Goal: Use online tool/utility

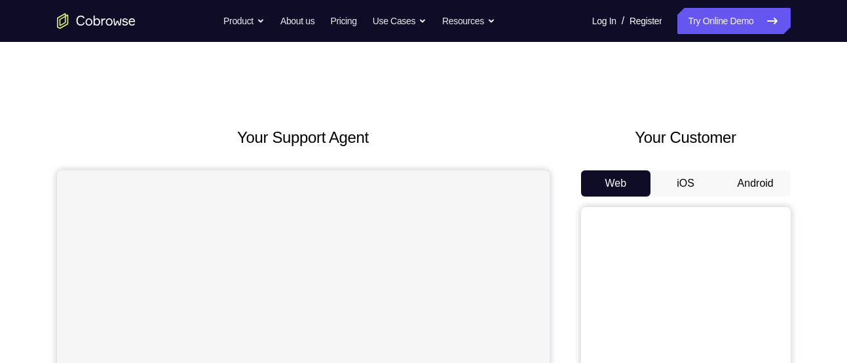
click at [758, 184] on button "Android" at bounding box center [756, 183] width 70 height 26
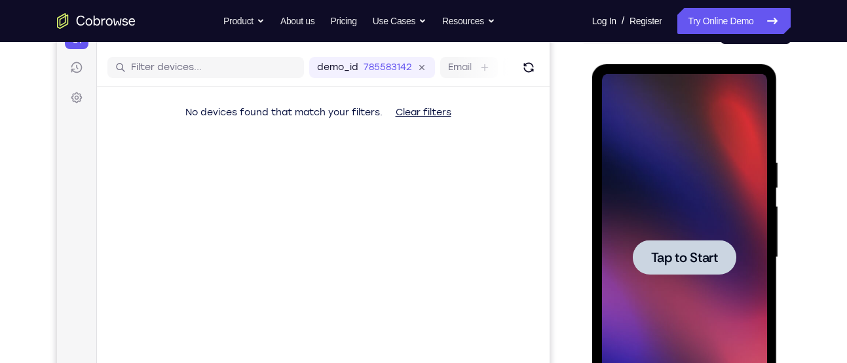
click at [705, 256] on span "Tap to Start" at bounding box center [684, 257] width 67 height 13
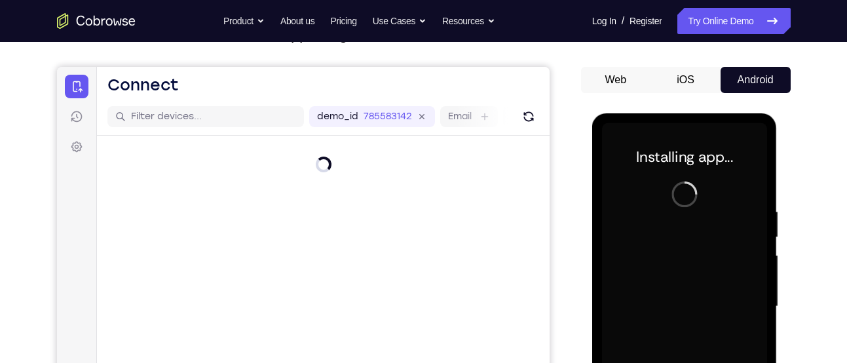
scroll to position [103, 0]
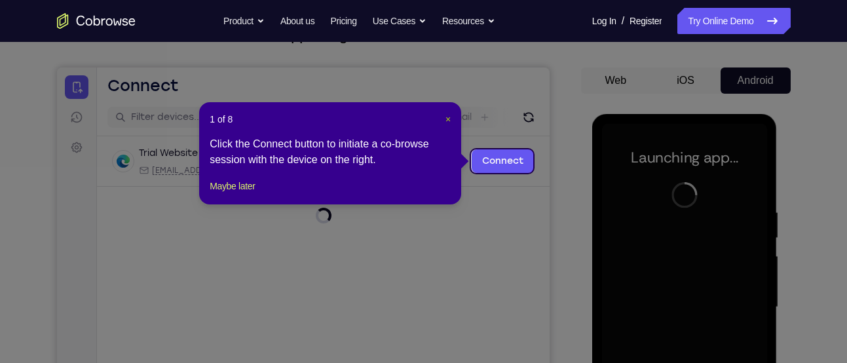
click at [448, 119] on span "×" at bounding box center [448, 119] width 5 height 10
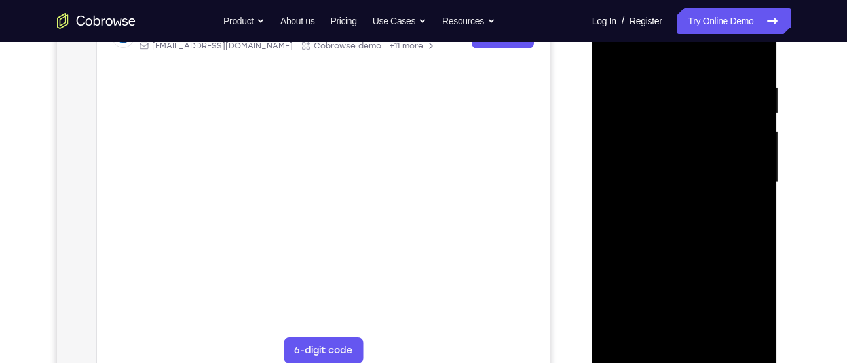
scroll to position [230, 0]
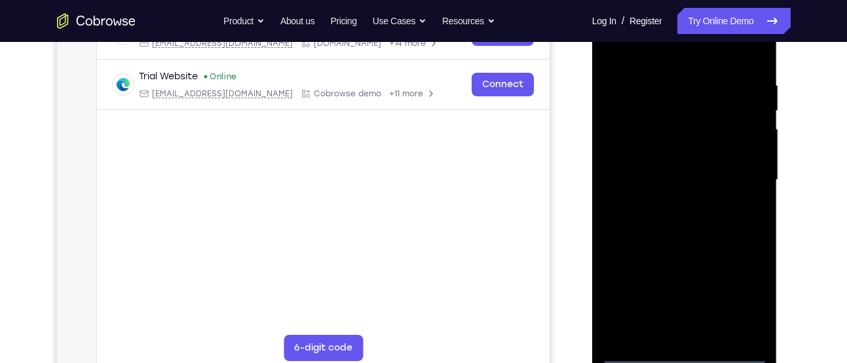
click at [685, 351] on div at bounding box center [684, 180] width 165 height 367
click at [745, 300] on div at bounding box center [684, 180] width 165 height 367
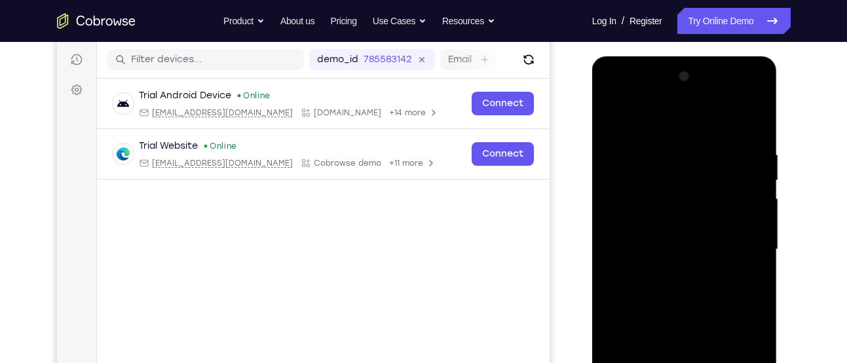
scroll to position [160, 0]
click at [627, 97] on div at bounding box center [684, 250] width 165 height 367
click at [742, 244] on div at bounding box center [684, 250] width 165 height 367
click at [672, 273] on div at bounding box center [684, 250] width 165 height 367
click at [674, 231] on div at bounding box center [684, 250] width 165 height 367
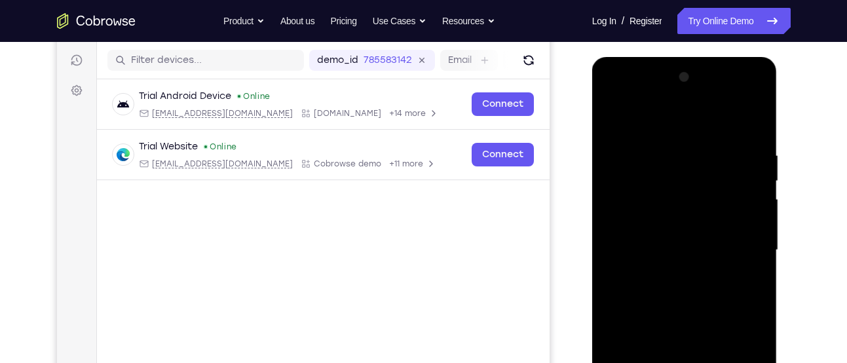
click at [675, 225] on div at bounding box center [684, 250] width 165 height 367
click at [686, 252] on div at bounding box center [684, 250] width 165 height 367
click at [691, 293] on div at bounding box center [684, 250] width 165 height 367
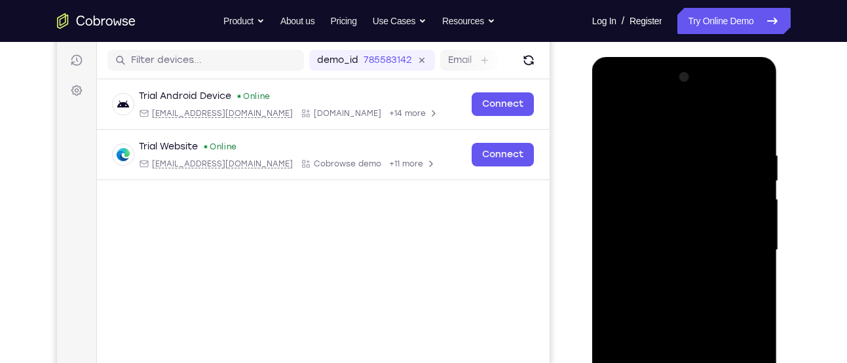
click at [691, 293] on div at bounding box center [684, 250] width 165 height 367
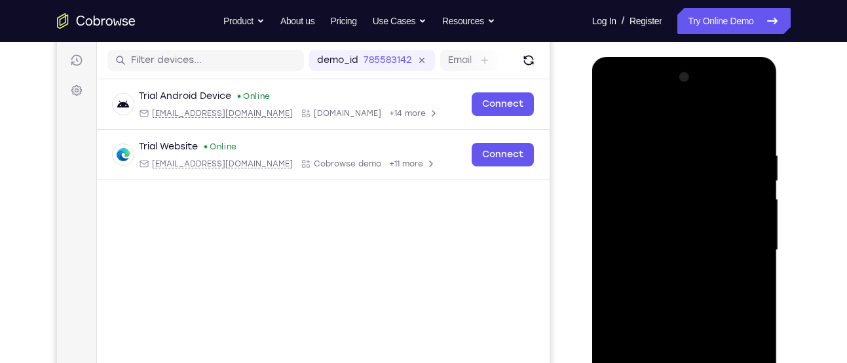
click at [691, 293] on div at bounding box center [684, 250] width 165 height 367
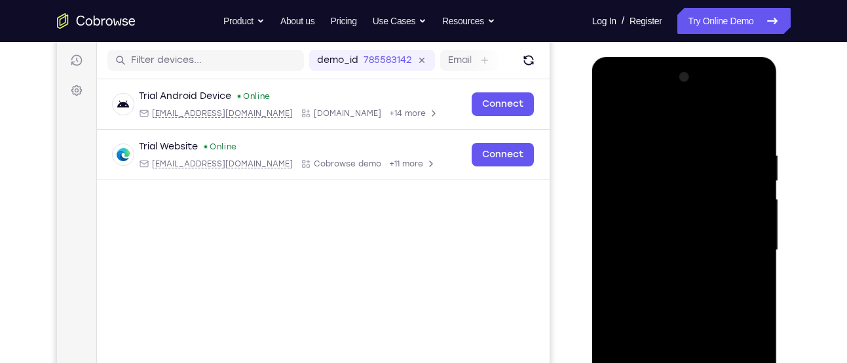
click at [691, 293] on div at bounding box center [684, 250] width 165 height 367
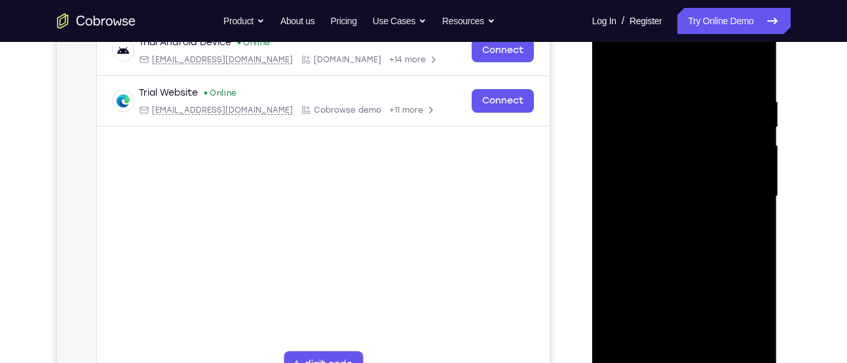
scroll to position [214, 0]
click at [703, 258] on div at bounding box center [684, 195] width 165 height 367
click at [761, 251] on div at bounding box center [684, 195] width 165 height 367
click at [716, 351] on div at bounding box center [684, 195] width 165 height 367
click at [703, 267] on div at bounding box center [684, 195] width 165 height 367
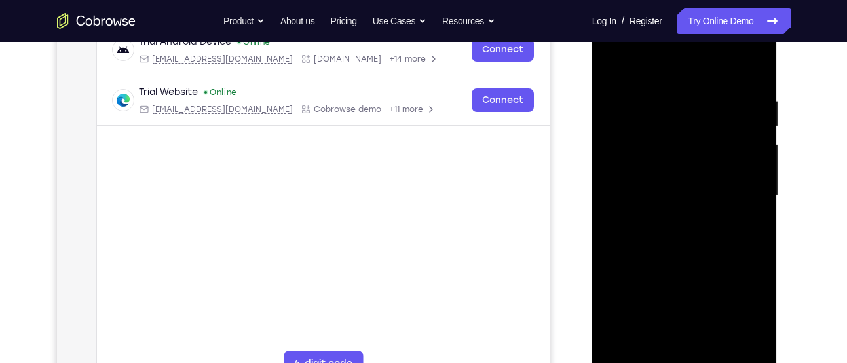
click at [687, 264] on div at bounding box center [684, 195] width 165 height 367
click at [759, 126] on div at bounding box center [684, 195] width 165 height 367
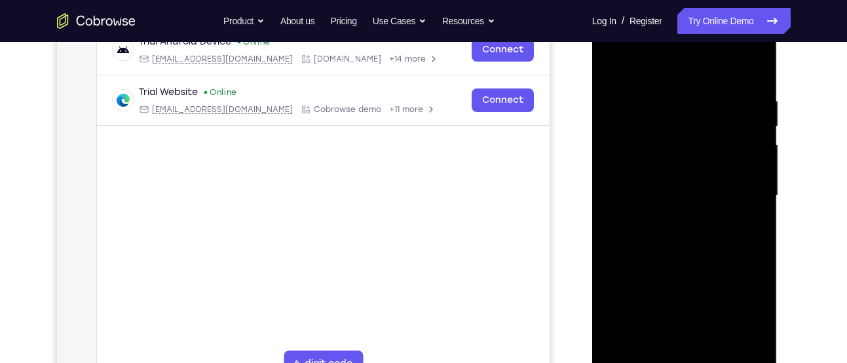
click at [611, 128] on div at bounding box center [684, 195] width 165 height 367
click at [627, 134] on div at bounding box center [684, 195] width 165 height 367
click at [634, 187] on div at bounding box center [684, 195] width 165 height 367
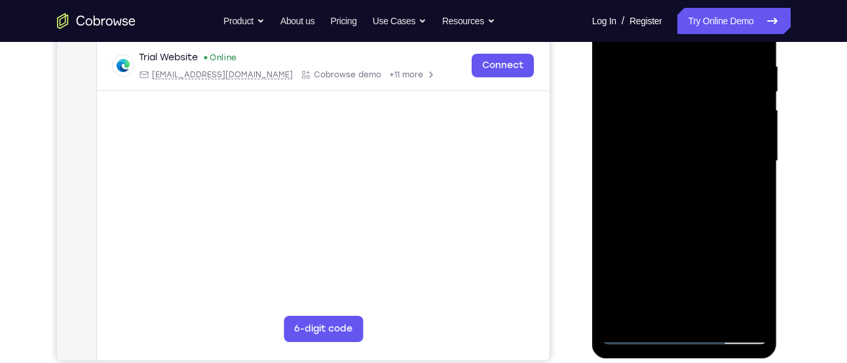
scroll to position [253, 0]
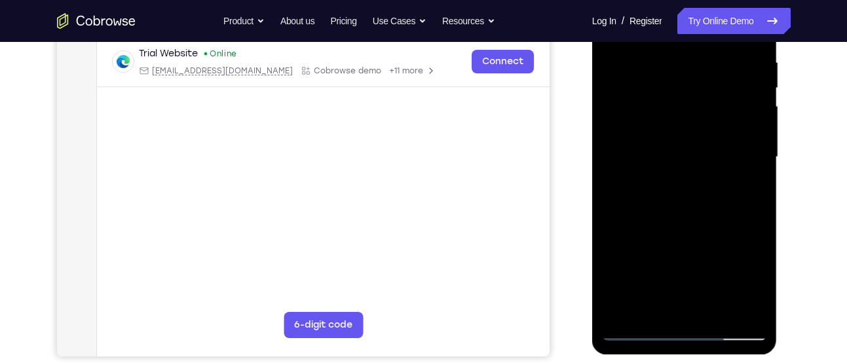
click at [640, 165] on div at bounding box center [684, 157] width 165 height 367
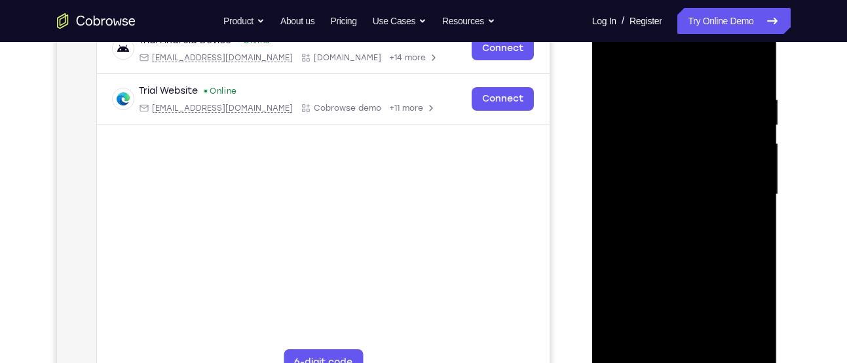
click at [667, 187] on div at bounding box center [684, 194] width 165 height 367
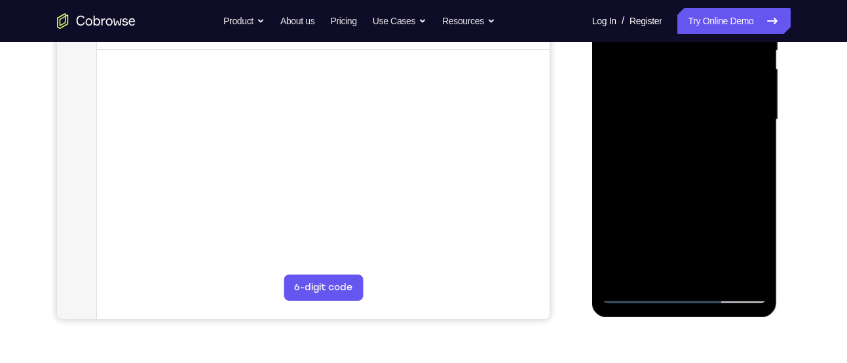
scroll to position [293, 0]
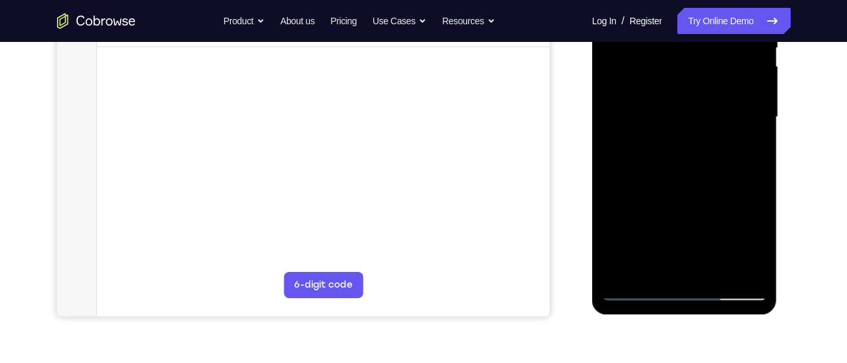
click at [638, 291] on div at bounding box center [684, 117] width 165 height 367
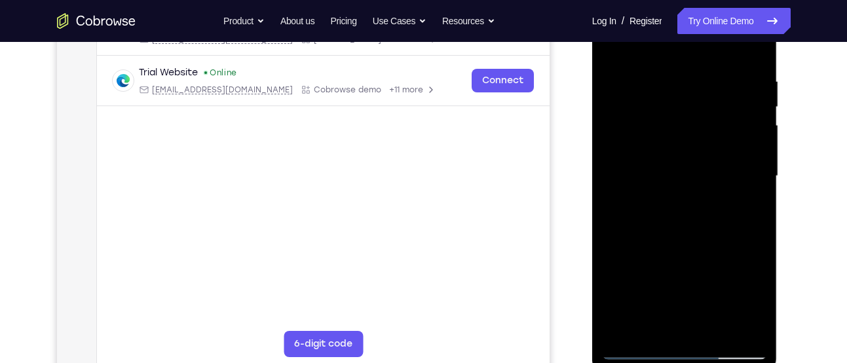
scroll to position [216, 0]
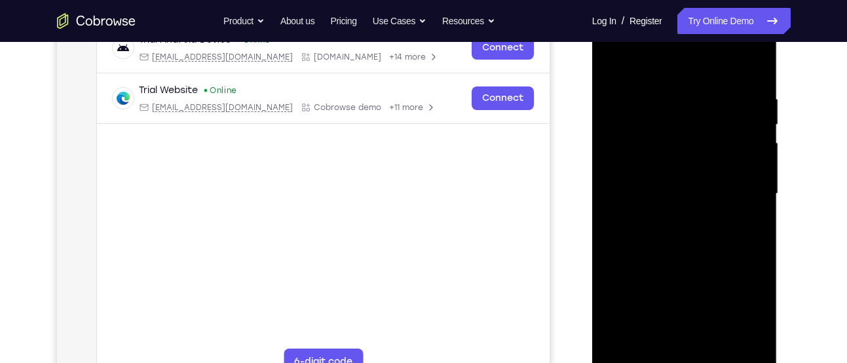
click at [667, 94] on div at bounding box center [684, 193] width 165 height 367
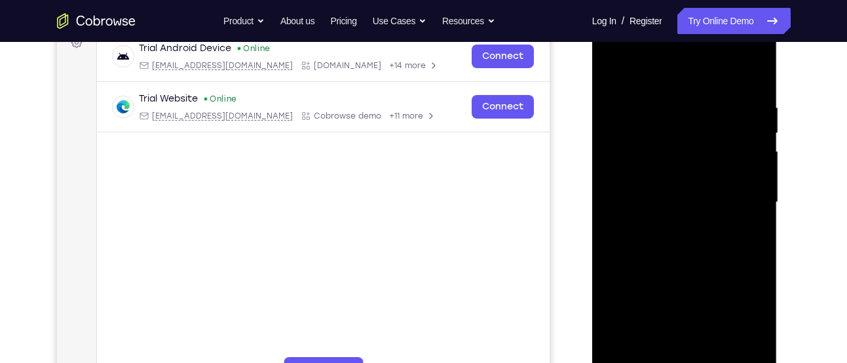
scroll to position [207, 0]
click at [622, 77] on div at bounding box center [684, 203] width 165 height 367
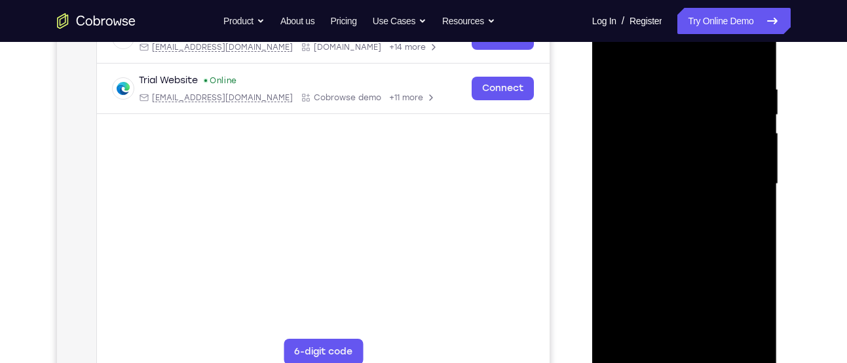
scroll to position [227, 0]
click at [695, 303] on div at bounding box center [684, 183] width 165 height 367
click at [626, 339] on div at bounding box center [684, 183] width 165 height 367
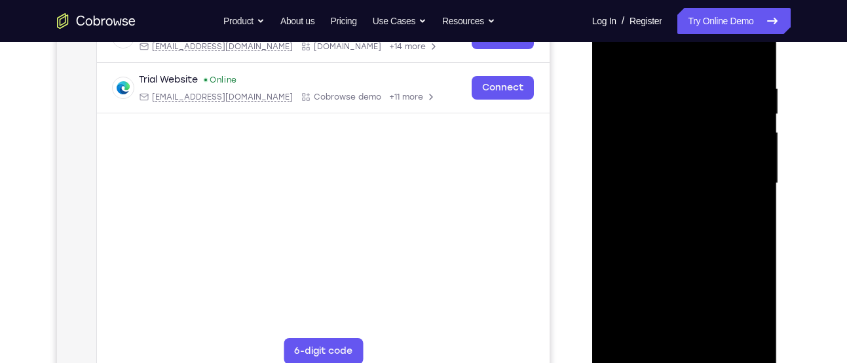
click at [626, 339] on div at bounding box center [684, 183] width 165 height 367
click at [718, 338] on div at bounding box center [684, 183] width 165 height 367
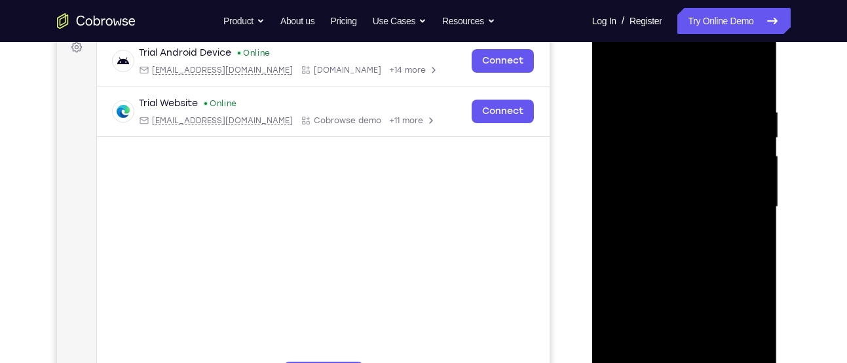
scroll to position [203, 0]
click at [617, 73] on div at bounding box center [684, 207] width 165 height 367
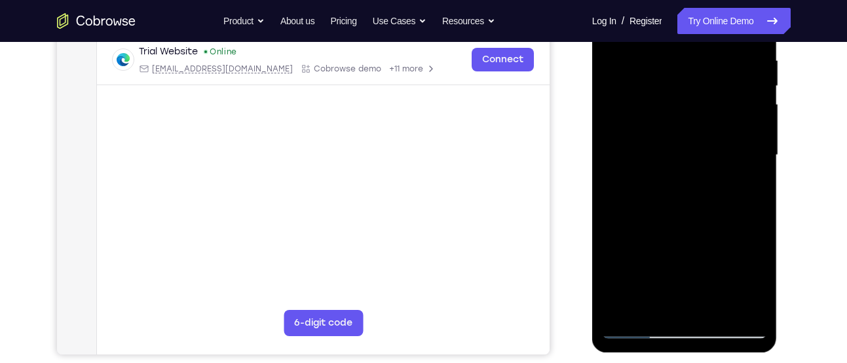
scroll to position [256, 0]
click at [621, 310] on div at bounding box center [684, 154] width 165 height 367
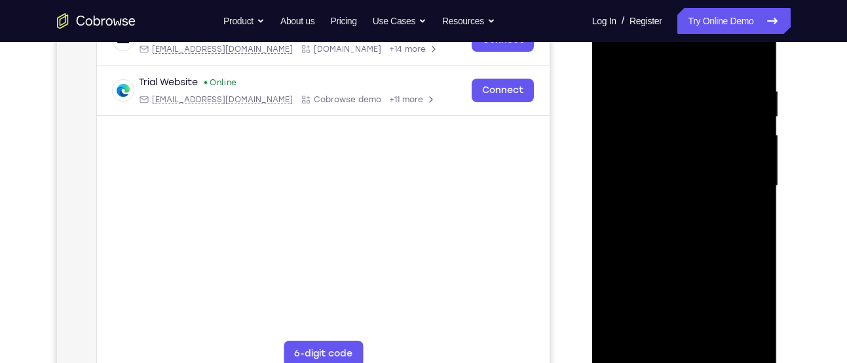
scroll to position [219, 0]
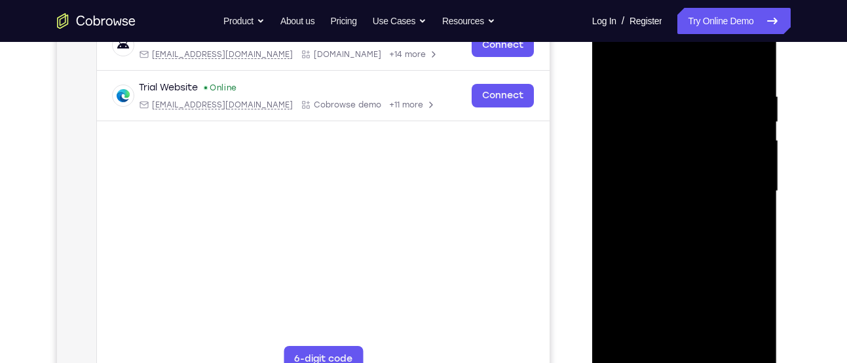
drag, startPoint x: 682, startPoint y: 120, endPoint x: 683, endPoint y: 340, distance: 220.2
click at [683, 340] on div at bounding box center [684, 191] width 165 height 367
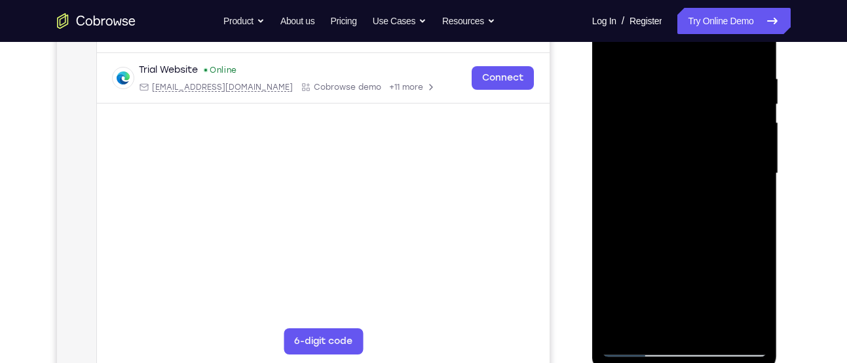
scroll to position [237, 0]
click at [750, 80] on div at bounding box center [684, 173] width 165 height 367
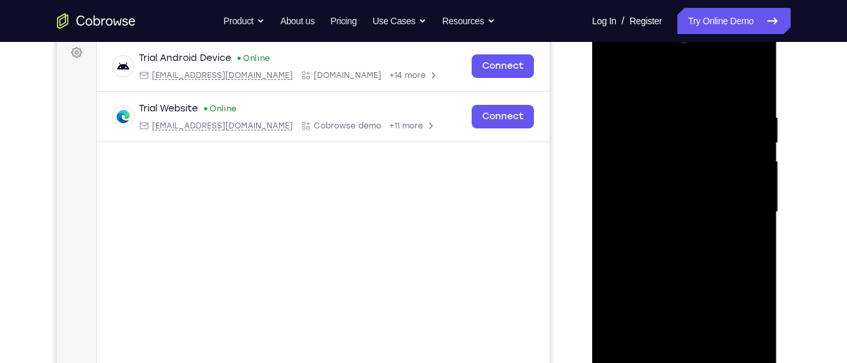
scroll to position [197, 0]
click at [754, 170] on div at bounding box center [684, 212] width 165 height 367
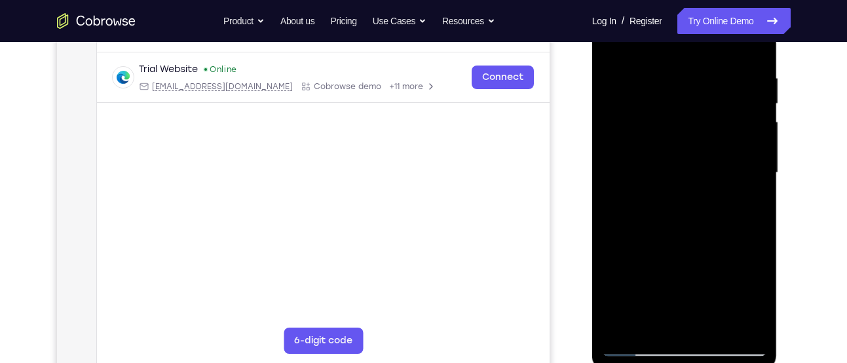
scroll to position [203, 0]
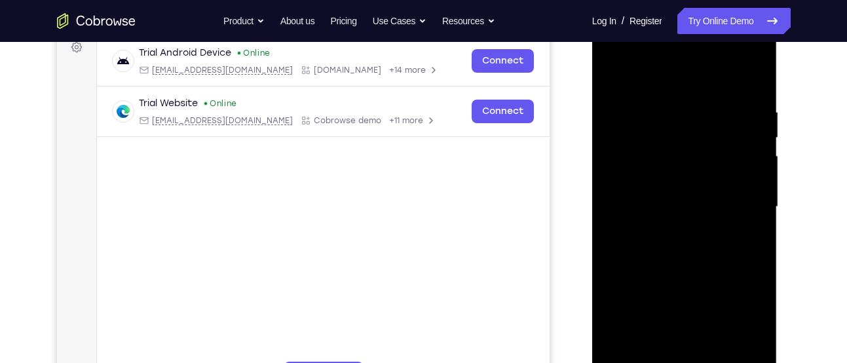
click at [609, 212] on div at bounding box center [684, 207] width 165 height 367
click at [752, 81] on div at bounding box center [684, 207] width 165 height 367
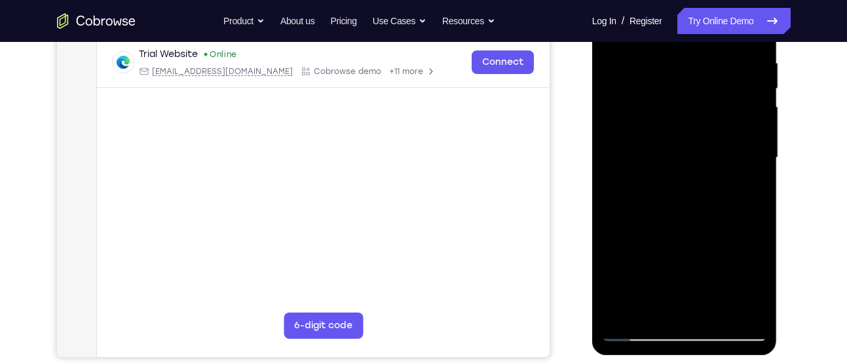
scroll to position [254, 0]
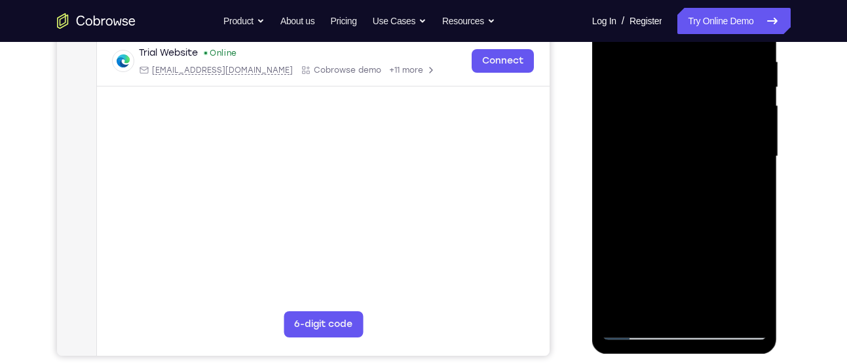
drag, startPoint x: 703, startPoint y: 138, endPoint x: 688, endPoint y: 387, distance: 248.8
click at [688, 357] on html "Online web based iOS Simulators and Android Emulators. Run iPhone, iPad, Mobile…" at bounding box center [685, 159] width 187 height 393
click at [759, 212] on div at bounding box center [684, 156] width 165 height 367
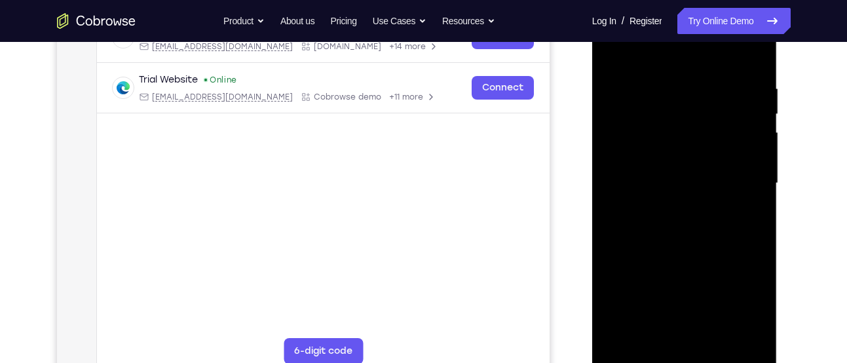
scroll to position [226, 0]
click at [670, 84] on div at bounding box center [684, 184] width 165 height 367
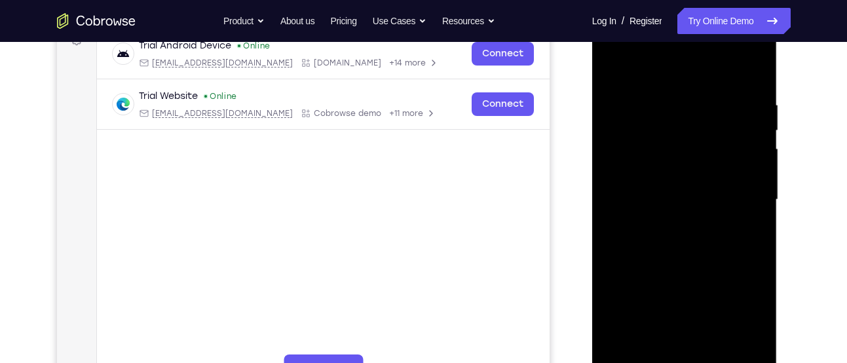
scroll to position [199, 0]
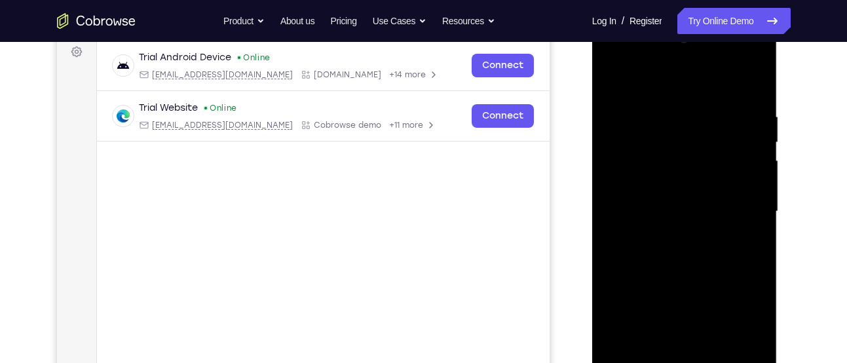
click at [754, 138] on div at bounding box center [684, 211] width 165 height 367
click at [752, 85] on div at bounding box center [684, 211] width 165 height 367
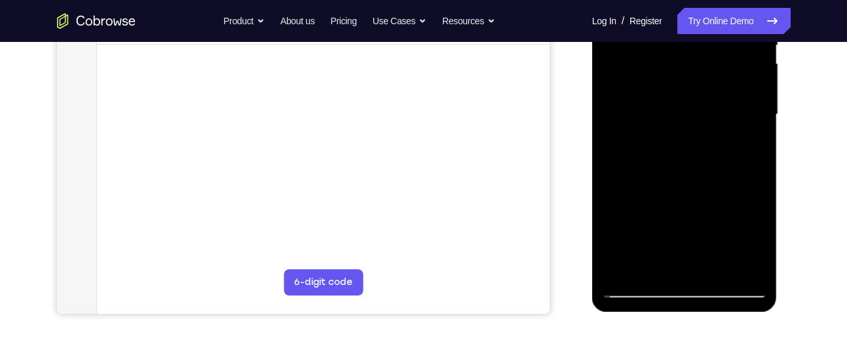
click at [717, 269] on div at bounding box center [684, 114] width 165 height 367
click at [638, 288] on div at bounding box center [684, 114] width 165 height 367
click at [656, 265] on div at bounding box center [684, 114] width 165 height 367
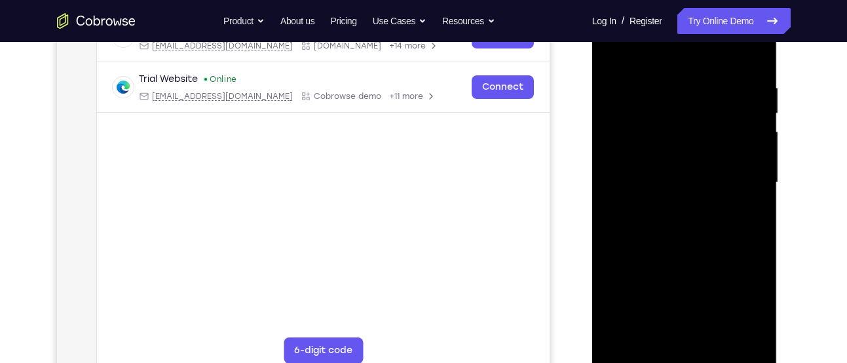
scroll to position [227, 0]
click at [672, 51] on div at bounding box center [684, 183] width 165 height 367
drag, startPoint x: 715, startPoint y: 189, endPoint x: 721, endPoint y: 132, distance: 56.7
click at [721, 132] on div at bounding box center [684, 183] width 165 height 367
drag, startPoint x: 705, startPoint y: 187, endPoint x: 713, endPoint y: 83, distance: 104.6
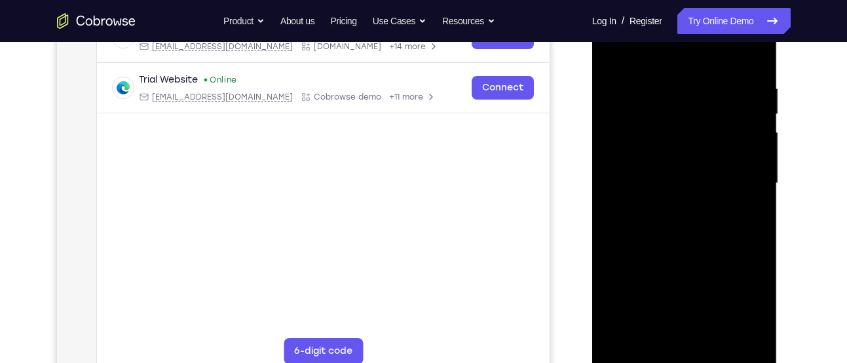
click at [713, 83] on div at bounding box center [684, 183] width 165 height 367
drag, startPoint x: 669, startPoint y: 101, endPoint x: 663, endPoint y: 327, distance: 226.2
click at [663, 327] on div at bounding box center [684, 183] width 165 height 367
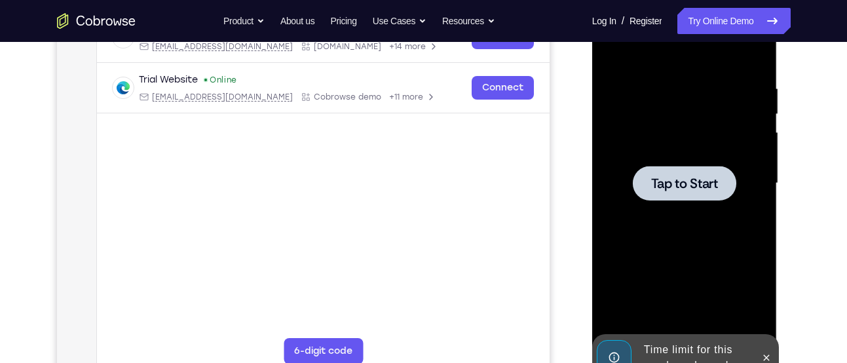
click at [661, 187] on span "Tap to Start" at bounding box center [684, 183] width 67 height 13
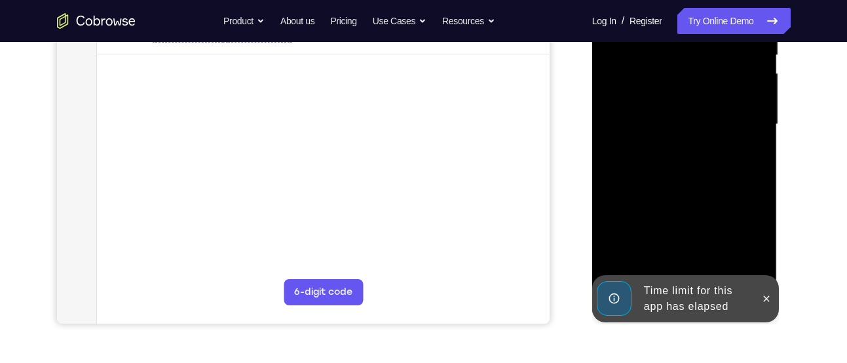
scroll to position [286, 0]
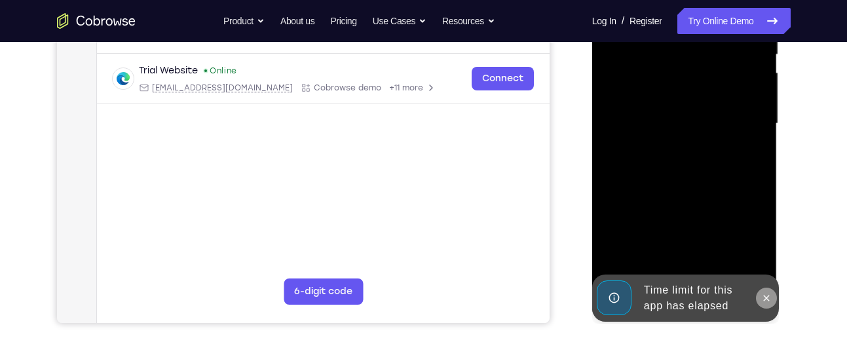
click at [762, 296] on icon at bounding box center [767, 298] width 10 height 10
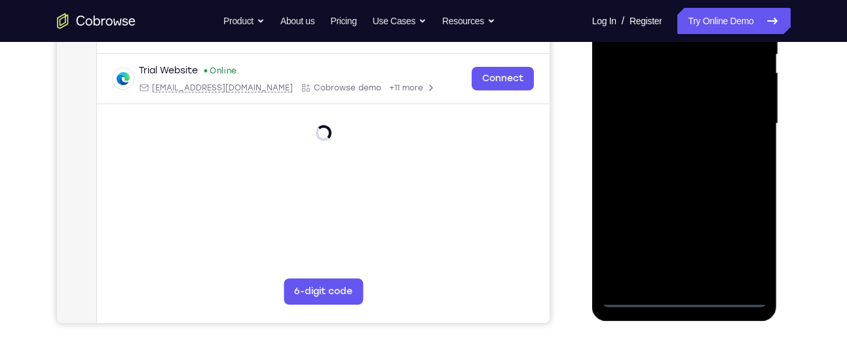
click at [685, 295] on div at bounding box center [684, 123] width 165 height 367
click at [739, 250] on div at bounding box center [684, 123] width 165 height 367
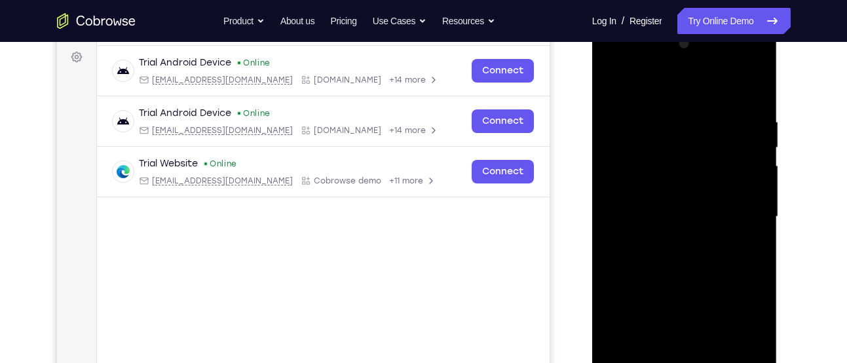
scroll to position [193, 0]
click at [627, 68] on div at bounding box center [684, 217] width 165 height 367
click at [734, 215] on div at bounding box center [684, 217] width 165 height 367
click at [674, 241] on div at bounding box center [684, 217] width 165 height 367
click at [684, 199] on div at bounding box center [684, 217] width 165 height 367
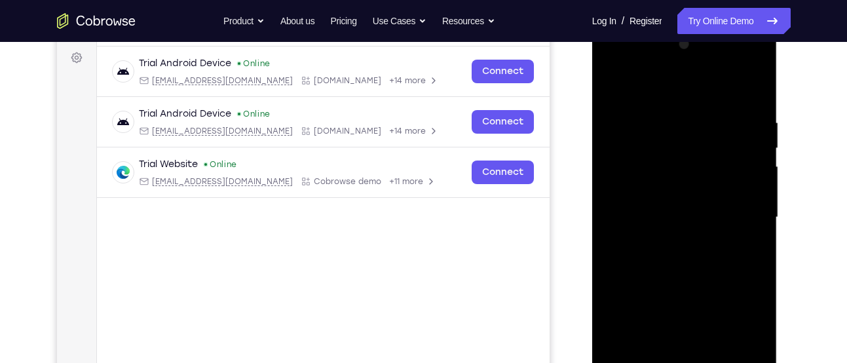
click at [684, 186] on div at bounding box center [684, 217] width 165 height 367
click at [688, 218] on div at bounding box center [684, 217] width 165 height 367
click at [684, 262] on div at bounding box center [684, 217] width 165 height 367
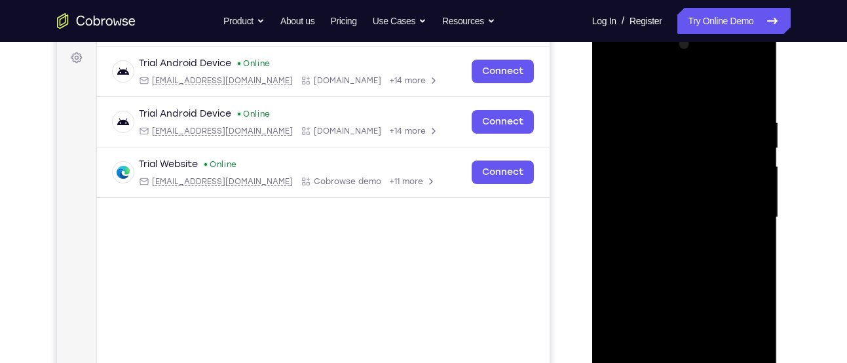
click at [684, 262] on div at bounding box center [684, 217] width 165 height 367
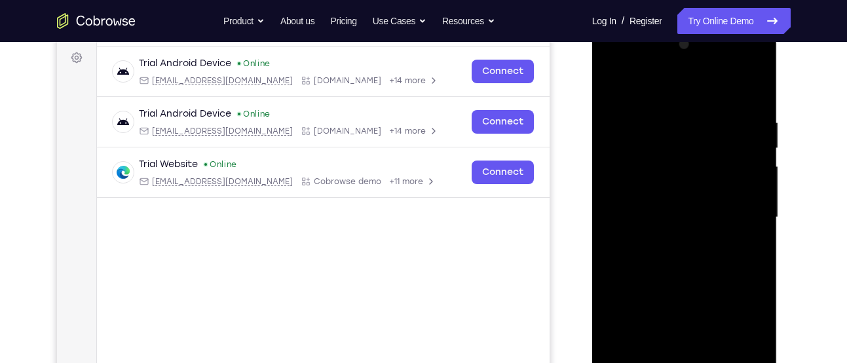
click at [684, 262] on div at bounding box center [684, 217] width 165 height 367
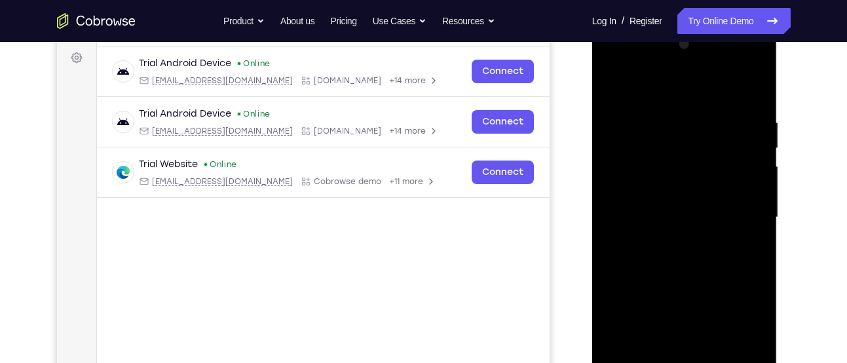
click at [684, 262] on div at bounding box center [684, 217] width 165 height 367
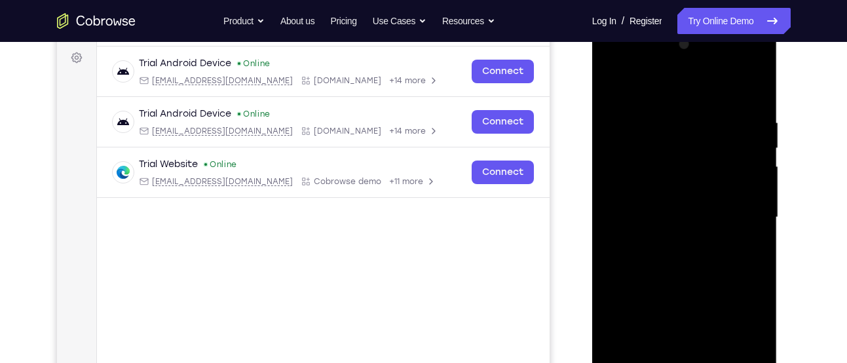
click at [684, 262] on div at bounding box center [684, 217] width 165 height 367
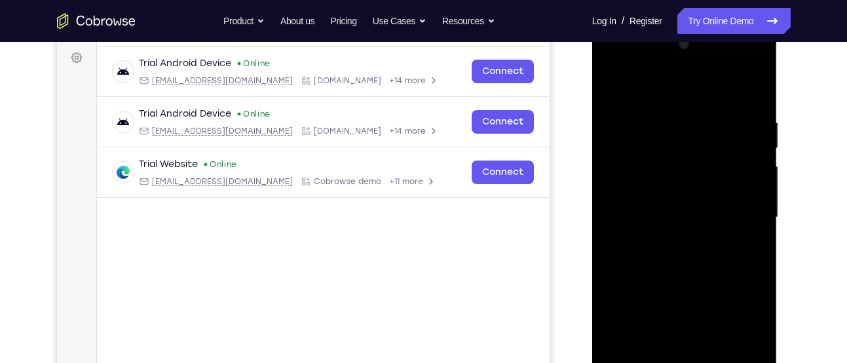
click at [684, 262] on div at bounding box center [684, 217] width 165 height 367
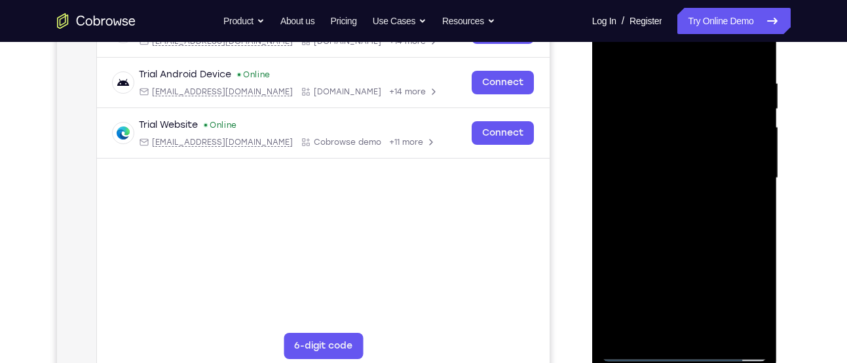
scroll to position [235, 0]
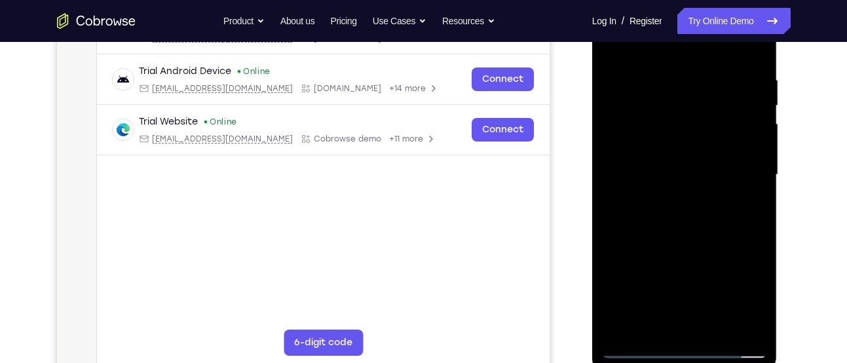
click at [756, 326] on div at bounding box center [684, 174] width 165 height 367
click at [686, 236] on div at bounding box center [684, 174] width 165 height 367
click at [654, 332] on div at bounding box center [684, 174] width 165 height 367
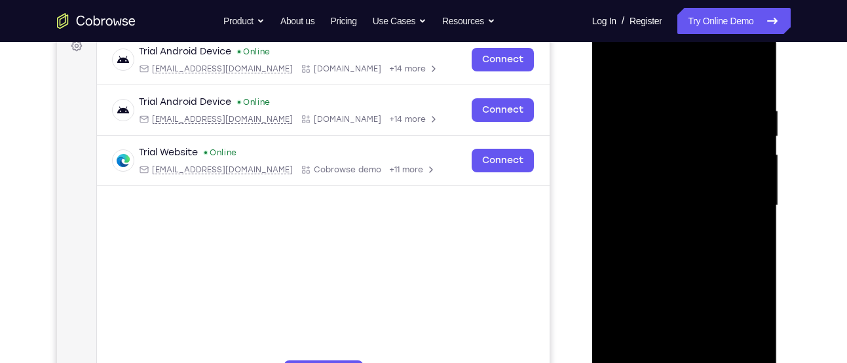
scroll to position [200, 0]
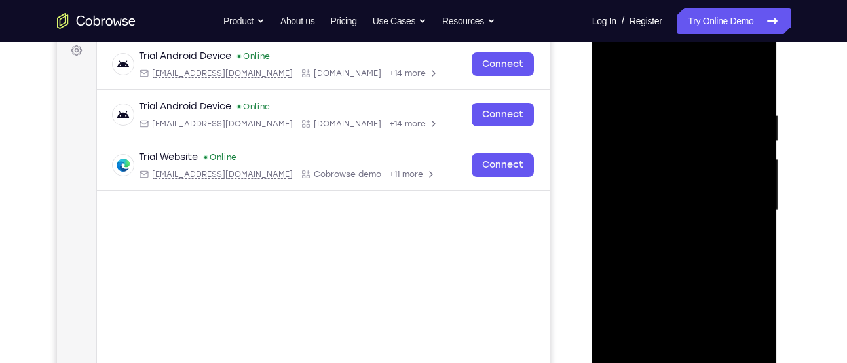
click at [666, 78] on div at bounding box center [684, 210] width 165 height 367
click at [617, 141] on div at bounding box center [684, 210] width 165 height 367
click at [643, 138] on div at bounding box center [684, 210] width 165 height 367
click at [624, 113] on div at bounding box center [684, 210] width 165 height 367
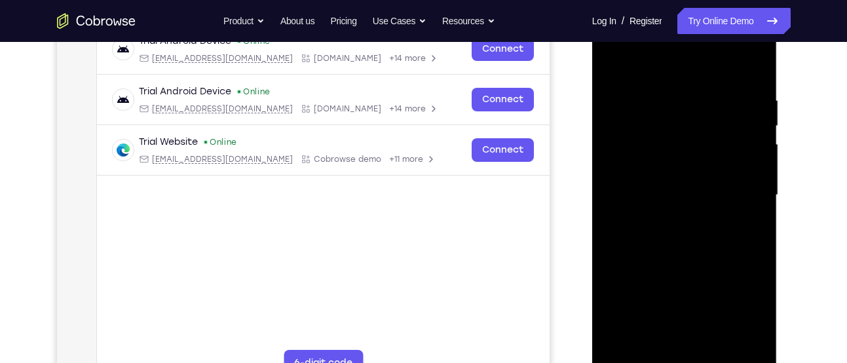
scroll to position [216, 0]
click at [660, 143] on div at bounding box center [684, 194] width 165 height 367
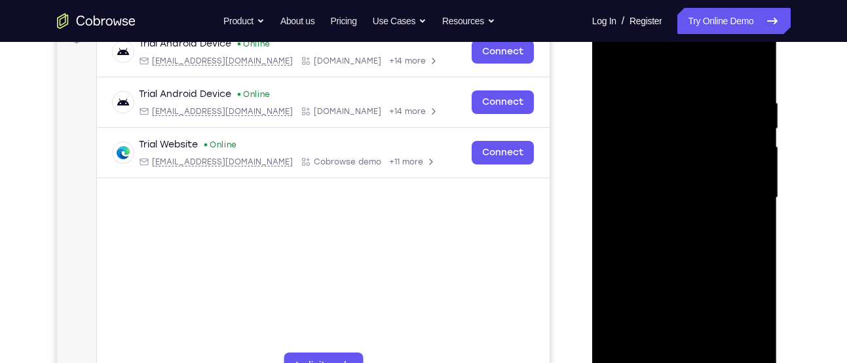
drag, startPoint x: 702, startPoint y: 231, endPoint x: 694, endPoint y: 147, distance: 84.9
click at [694, 147] on div at bounding box center [684, 197] width 165 height 367
drag, startPoint x: 699, startPoint y: 260, endPoint x: 688, endPoint y: 149, distance: 110.7
click at [688, 149] on div at bounding box center [684, 197] width 165 height 367
drag, startPoint x: 703, startPoint y: 263, endPoint x: 701, endPoint y: 231, distance: 31.5
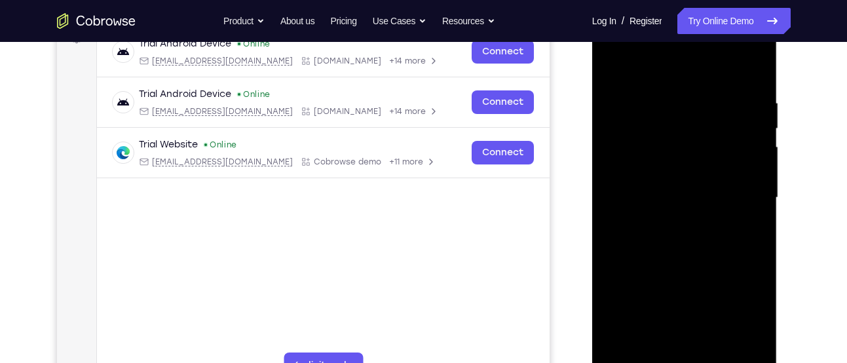
click at [701, 231] on div at bounding box center [684, 197] width 165 height 367
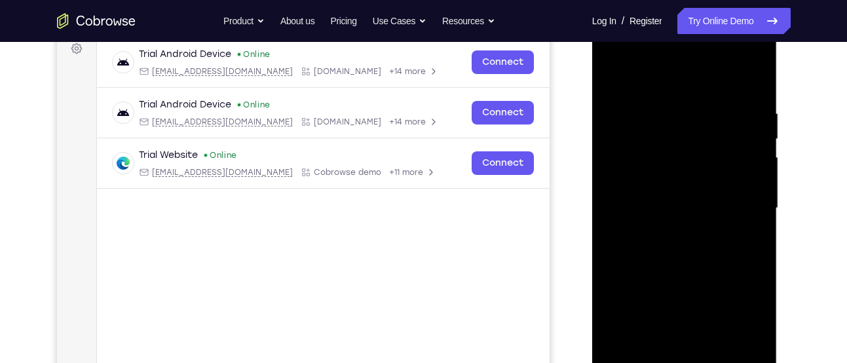
scroll to position [201, 0]
click at [727, 130] on div at bounding box center [684, 209] width 165 height 367
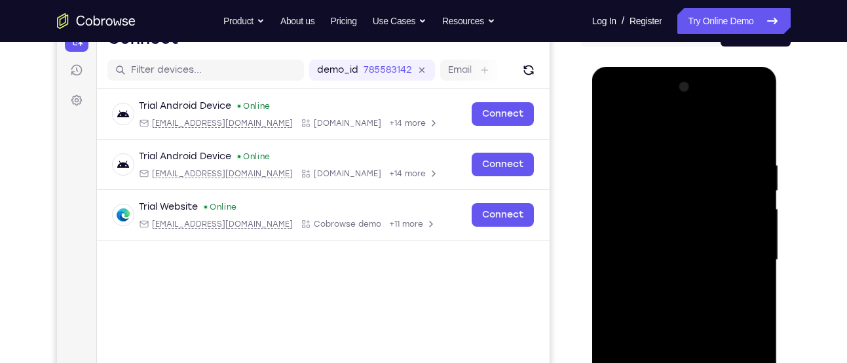
scroll to position [144, 0]
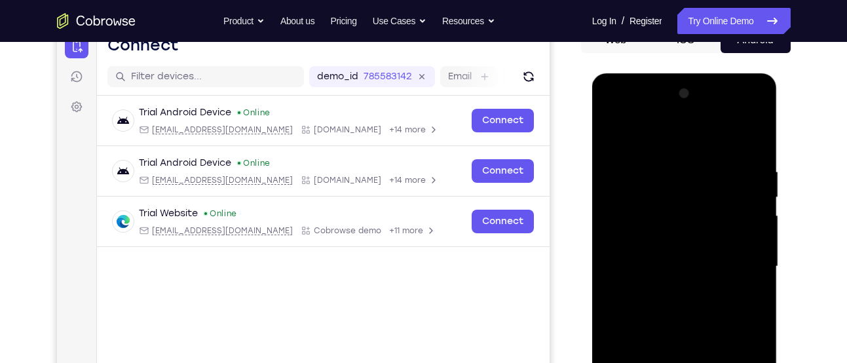
click at [729, 171] on div at bounding box center [684, 266] width 165 height 367
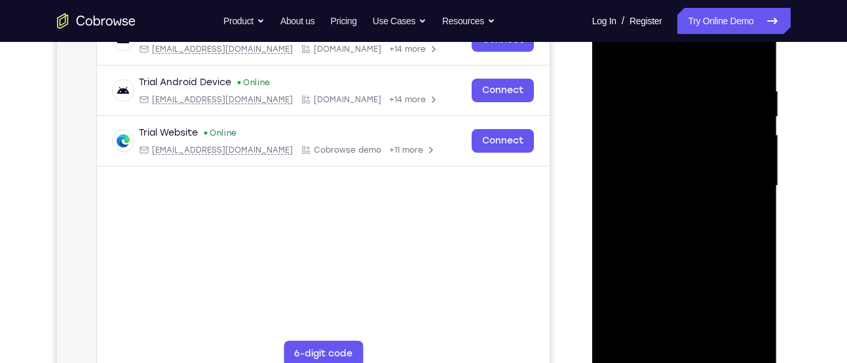
scroll to position [225, 0]
click at [624, 338] on div at bounding box center [684, 184] width 165 height 367
click at [724, 339] on div at bounding box center [684, 184] width 165 height 367
click at [689, 255] on div at bounding box center [684, 184] width 165 height 367
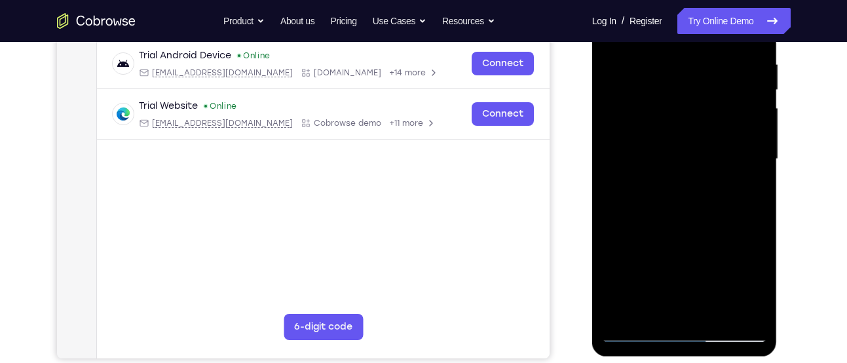
scroll to position [252, 0]
click at [748, 131] on div at bounding box center [684, 158] width 165 height 367
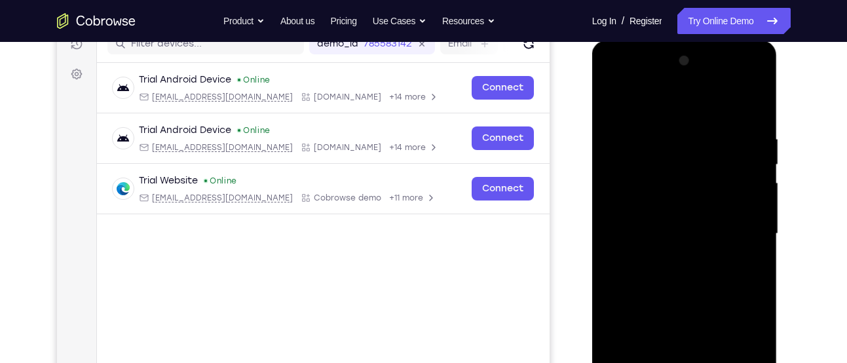
scroll to position [177, 0]
click at [617, 102] on div at bounding box center [684, 233] width 165 height 367
drag, startPoint x: 686, startPoint y: 140, endPoint x: 684, endPoint y: 396, distance: 255.6
click at [684, 362] on div at bounding box center [684, 233] width 165 height 367
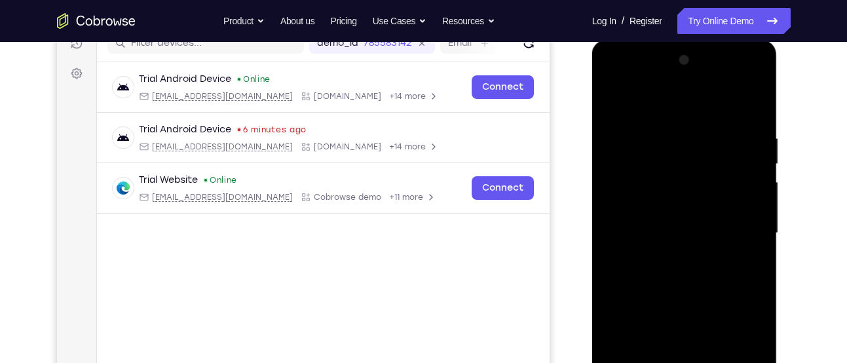
drag, startPoint x: 720, startPoint y: 142, endPoint x: 650, endPoint y: 149, distance: 70.4
click at [650, 149] on div at bounding box center [684, 233] width 165 height 367
drag, startPoint x: 712, startPoint y: 146, endPoint x: 619, endPoint y: 155, distance: 93.5
click at [619, 155] on div at bounding box center [684, 233] width 165 height 367
drag, startPoint x: 697, startPoint y: 140, endPoint x: 615, endPoint y: 146, distance: 82.1
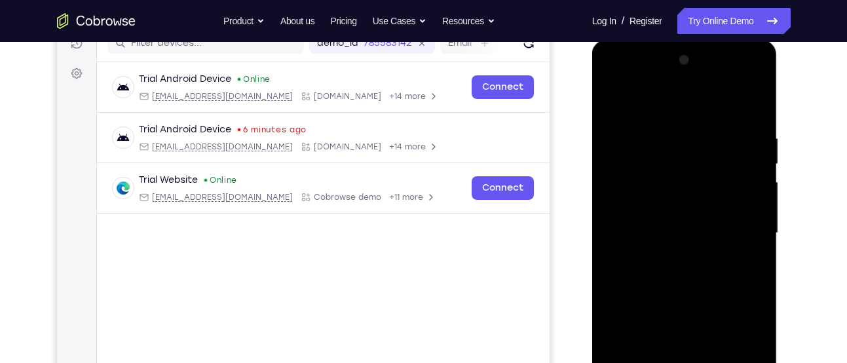
click at [615, 146] on div at bounding box center [684, 233] width 165 height 367
drag, startPoint x: 708, startPoint y: 138, endPoint x: 606, endPoint y: 159, distance: 105.0
click at [606, 159] on div at bounding box center [684, 233] width 165 height 367
click at [619, 131] on div at bounding box center [684, 233] width 165 height 367
